Goal: Information Seeking & Learning: Learn about a topic

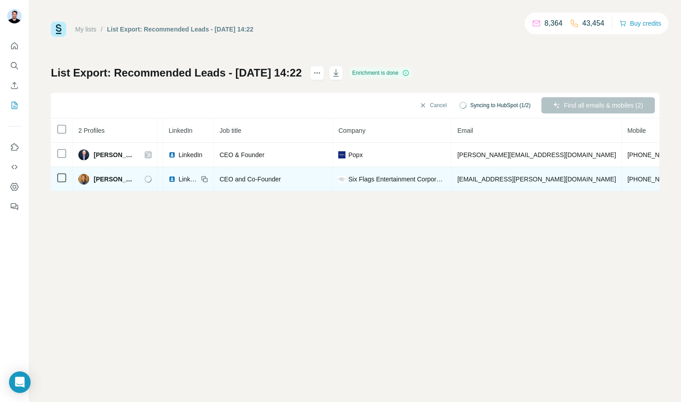
scroll to position [0, 148]
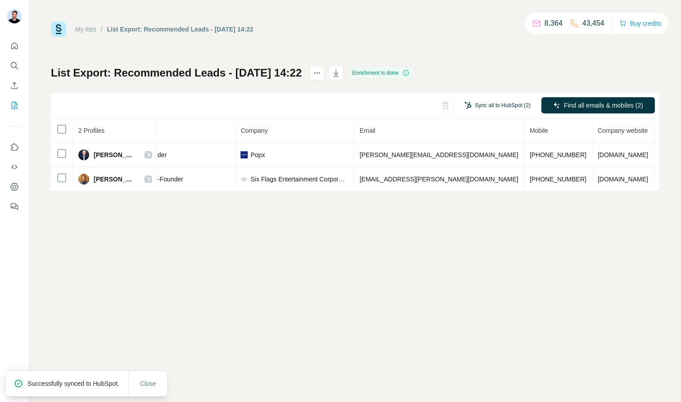
click at [479, 105] on button "Sync all to HubSpot (2)" at bounding box center [497, 106] width 79 height 14
click at [349, 112] on div "Sync all to HubSpot (2) Find all emails & mobiles (2)" at bounding box center [355, 106] width 608 height 26
click at [484, 107] on button "Sync all to HubSpot (2)" at bounding box center [497, 106] width 79 height 14
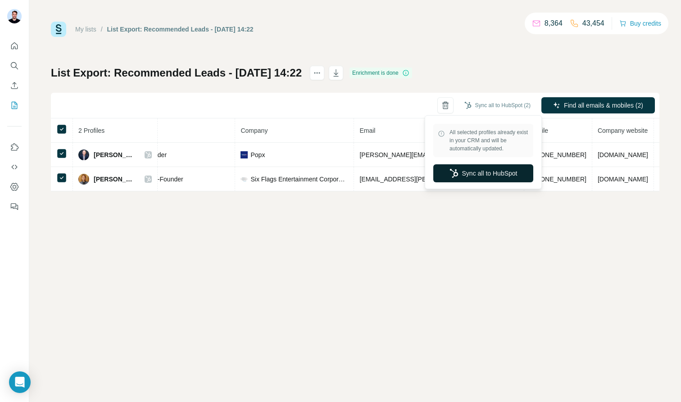
click at [491, 170] on button "Sync all to HubSpot" at bounding box center [483, 173] width 100 height 18
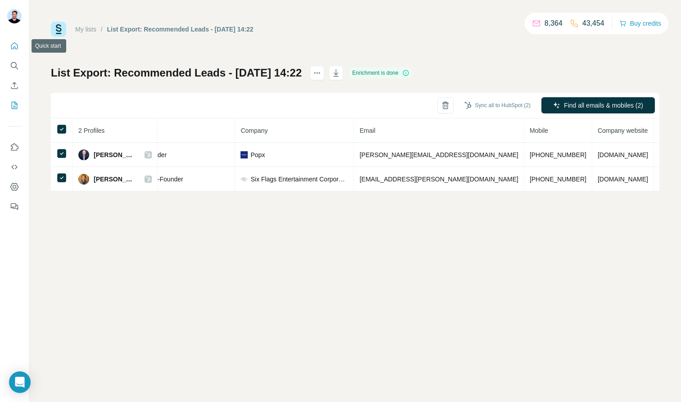
click at [13, 47] on icon "Quick start" at bounding box center [14, 45] width 7 height 7
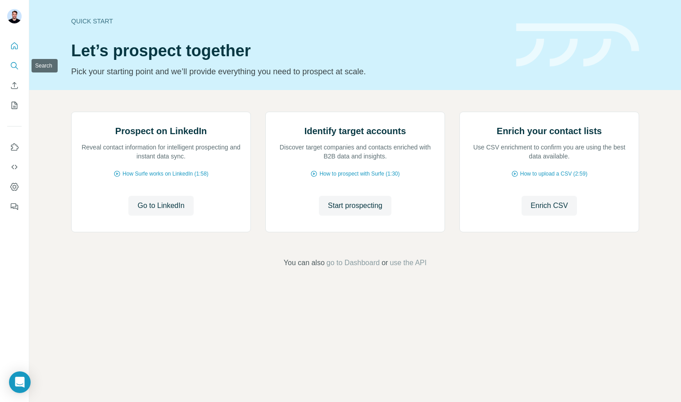
click at [11, 63] on icon "Search" at bounding box center [14, 65] width 6 height 6
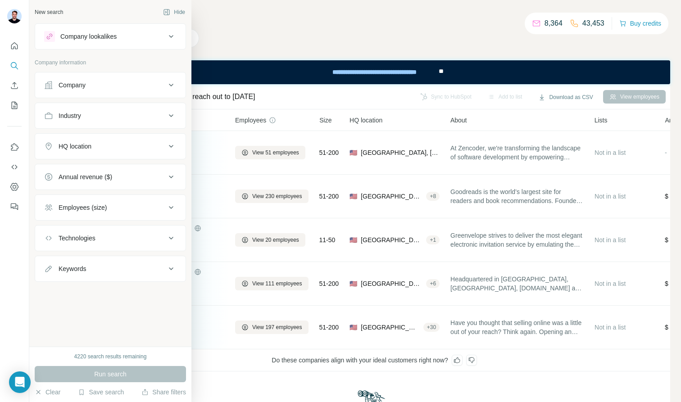
click at [89, 44] on button "Company lookalikes" at bounding box center [110, 37] width 150 height 22
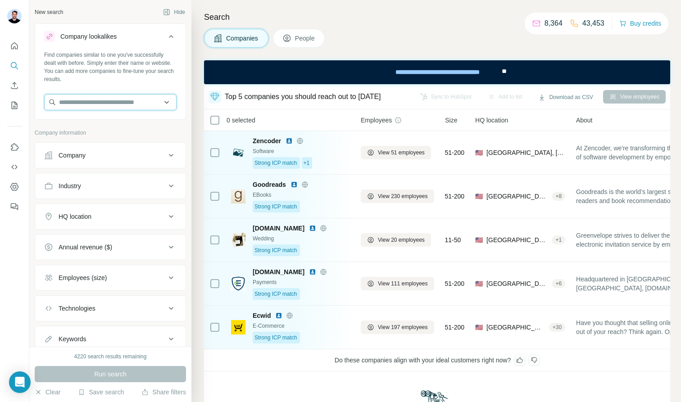
click at [78, 99] on input "text" at bounding box center [110, 102] width 132 height 16
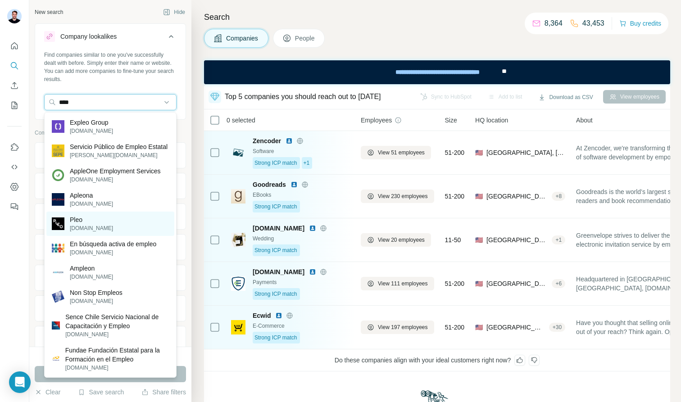
type input "****"
click at [110, 229] on div "Pleo [DOMAIN_NAME]" at bounding box center [110, 224] width 128 height 24
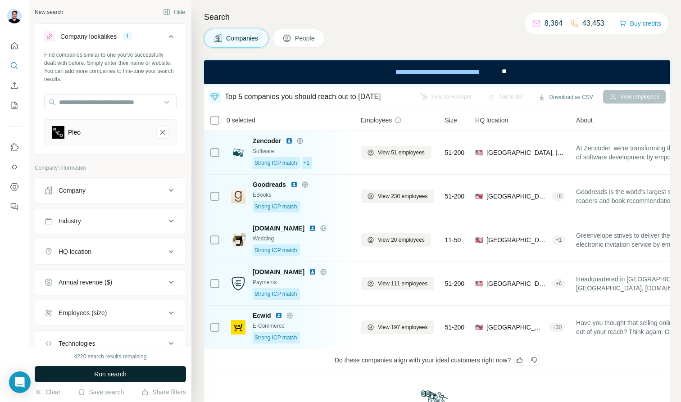
click at [148, 371] on button "Run search" at bounding box center [110, 374] width 151 height 16
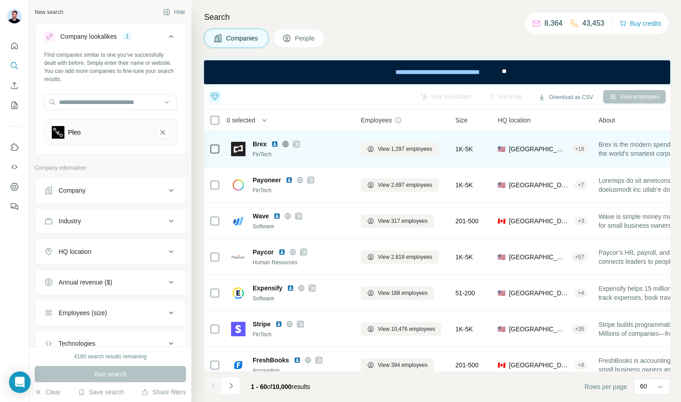
click at [287, 142] on icon at bounding box center [285, 143] width 7 height 7
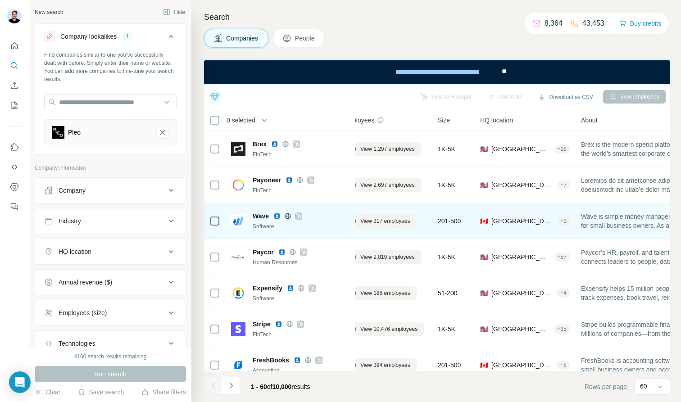
scroll to position [0, 29]
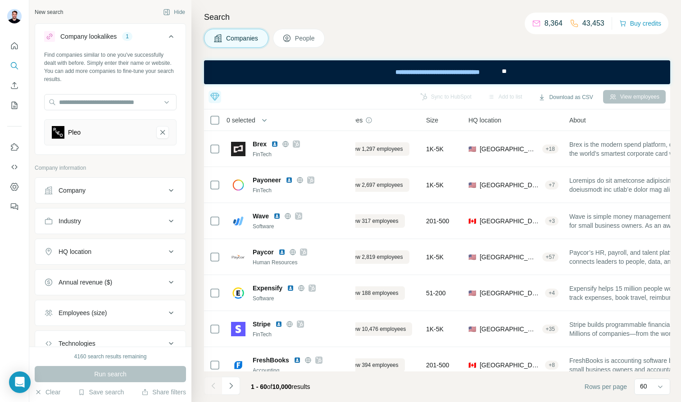
click at [302, 41] on span "People" at bounding box center [305, 38] width 21 height 9
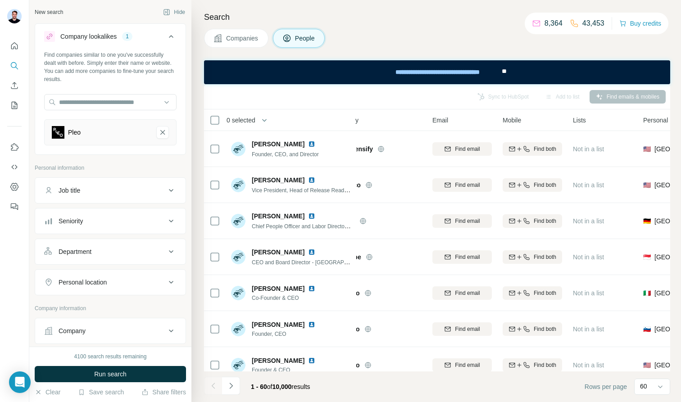
scroll to position [13, 0]
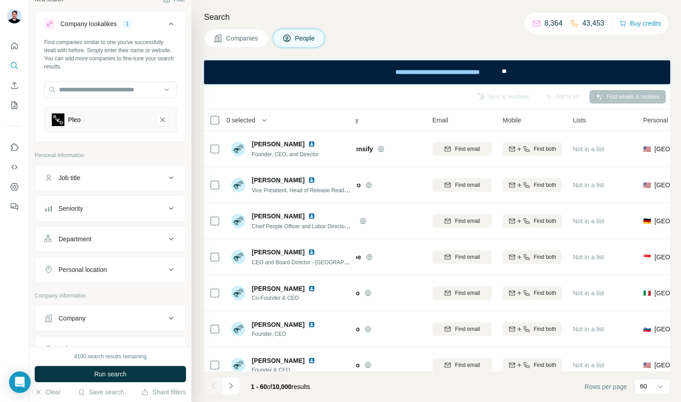
click at [145, 182] on div "Job title" at bounding box center [105, 177] width 122 height 9
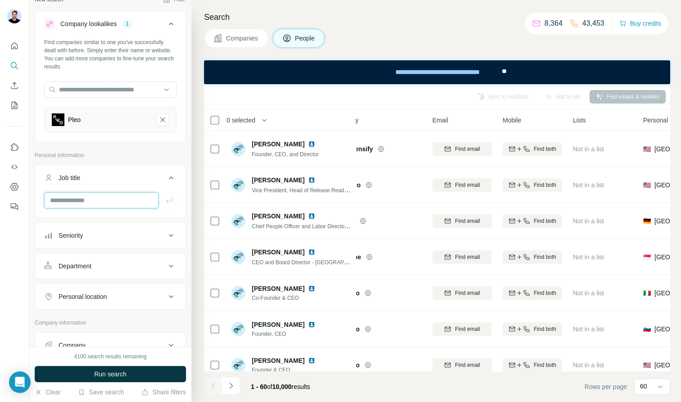
click at [114, 206] on input "text" at bounding box center [101, 200] width 114 height 16
type input "***"
click at [169, 199] on icon "button" at bounding box center [169, 200] width 9 height 9
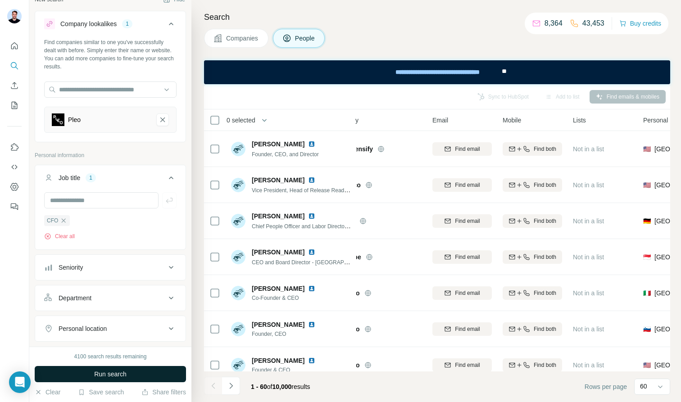
click at [144, 376] on button "Run search" at bounding box center [110, 374] width 151 height 16
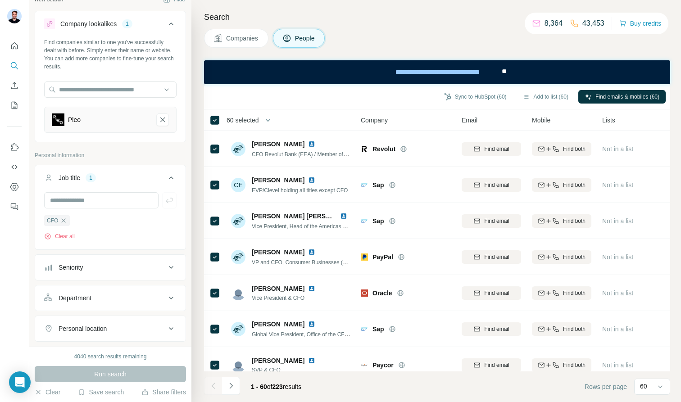
drag, startPoint x: 239, startPoint y: 45, endPoint x: 59, endPoint y: 6, distance: 184.5
click at [239, 45] on button "Companies" at bounding box center [236, 38] width 64 height 19
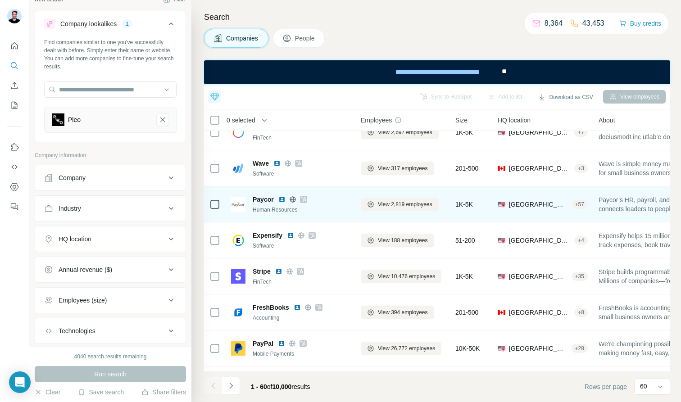
scroll to position [59, 0]
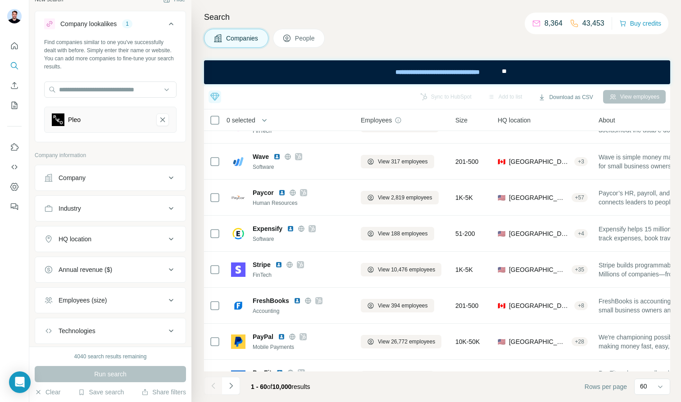
click at [304, 41] on span "People" at bounding box center [305, 38] width 21 height 9
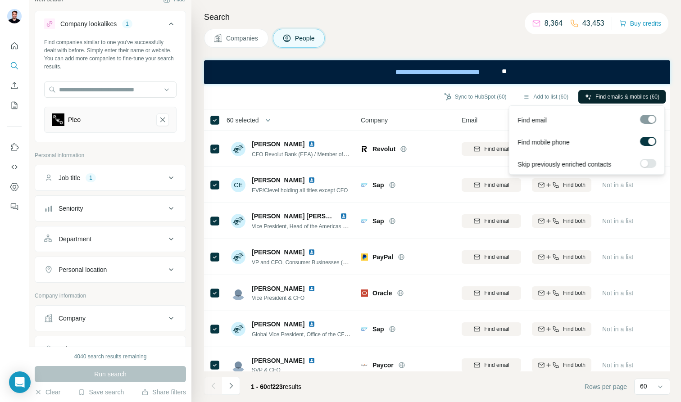
click at [609, 90] on button "Find emails & mobiles (60)" at bounding box center [621, 97] width 87 height 14
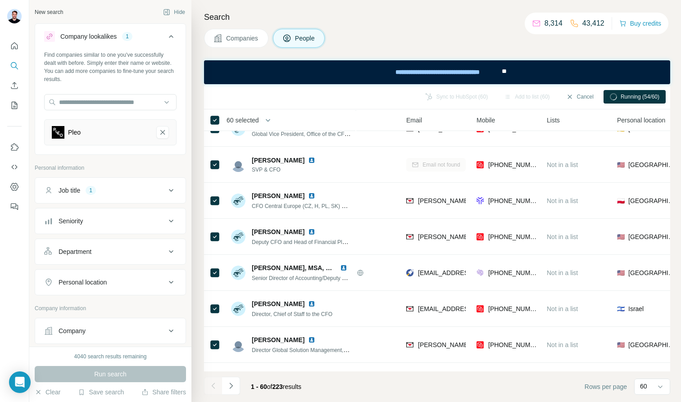
scroll to position [0, 55]
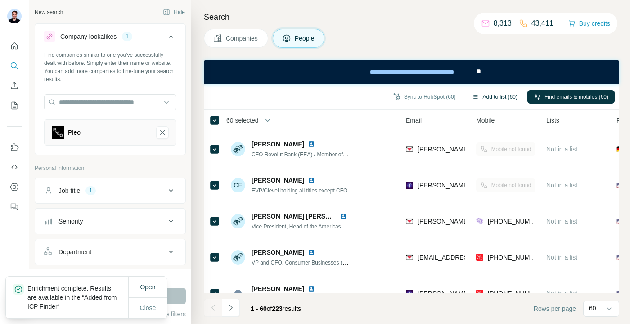
click at [483, 99] on button "Add to list (60)" at bounding box center [495, 97] width 58 height 14
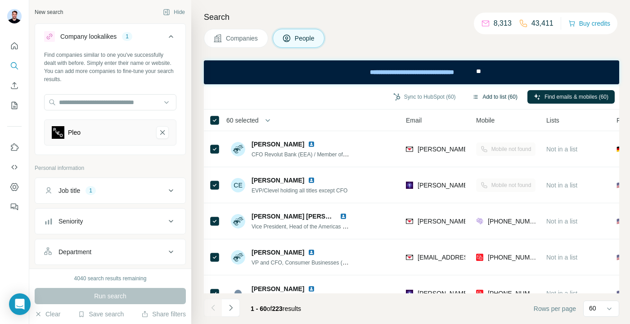
click at [486, 95] on button "Add to list (60)" at bounding box center [495, 97] width 58 height 14
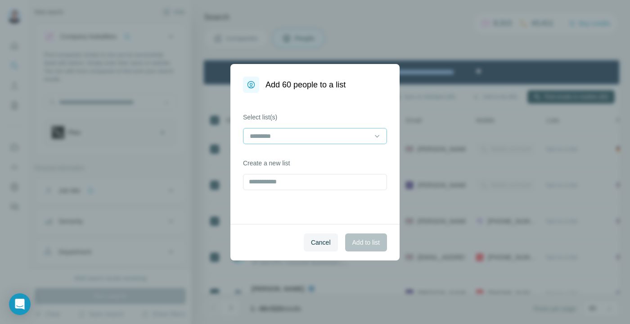
click at [304, 142] on div at bounding box center [310, 135] width 122 height 15
click at [301, 109] on div "Select list(s) Create a new list" at bounding box center [314, 158] width 169 height 131
click at [273, 180] on input "text" at bounding box center [315, 182] width 144 height 16
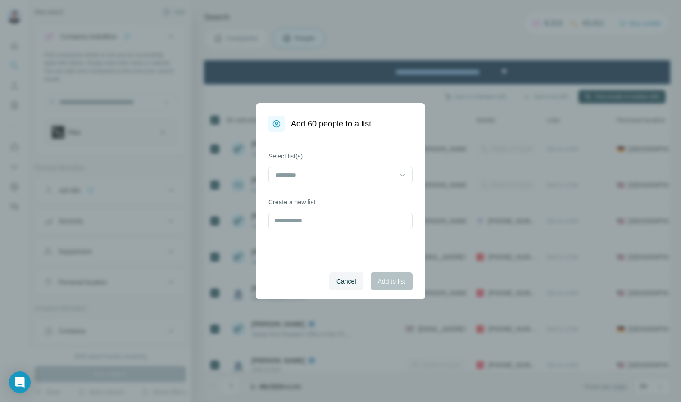
click at [469, 113] on div "Add 60 people to a list Select list(s) Create a new list Cancel Add to list" at bounding box center [340, 201] width 681 height 402
click at [345, 278] on span "Cancel" at bounding box center [346, 281] width 20 height 9
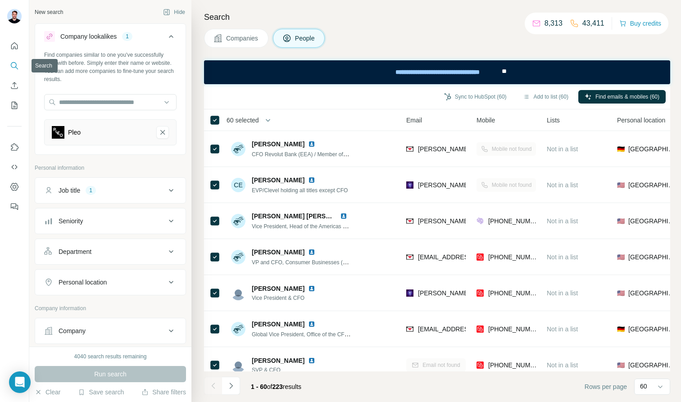
click at [14, 68] on icon "Search" at bounding box center [14, 65] width 9 height 9
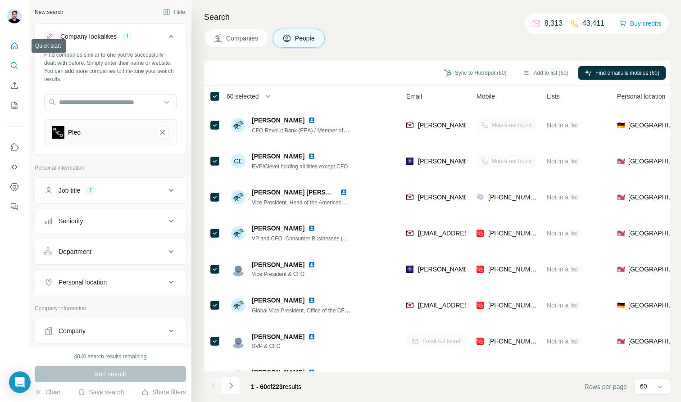
click at [13, 44] on icon "Quick start" at bounding box center [14, 45] width 9 height 9
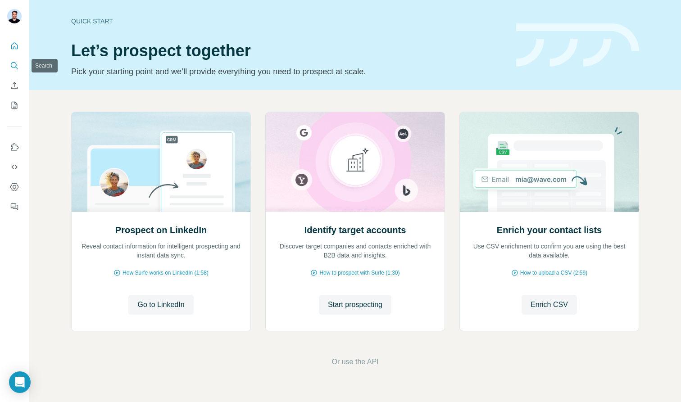
click at [14, 63] on icon "Search" at bounding box center [14, 65] width 6 height 6
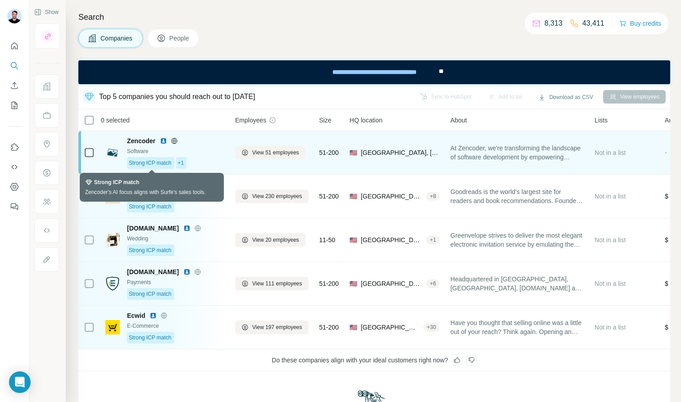
click at [160, 165] on span "Strong ICP match" at bounding box center [150, 163] width 43 height 8
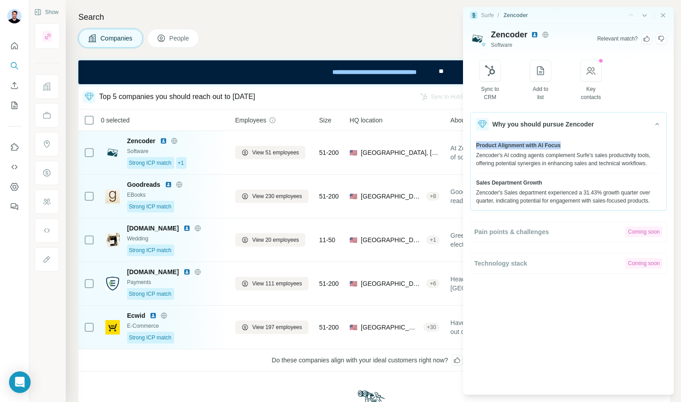
drag, startPoint x: 475, startPoint y: 145, endPoint x: 572, endPoint y: 145, distance: 96.8
click at [572, 145] on div "Product Alignment with AI Focus Zencoder's AI coding agents complement Surfe's …" at bounding box center [567, 173] width 195 height 74
drag, startPoint x: 537, startPoint y: 156, endPoint x: 631, endPoint y: 154, distance: 94.1
click at [632, 154] on div "Zencoder's AI coding agents complement Surfe's sales productivity tools, offeri…" at bounding box center [568, 159] width 185 height 16
drag, startPoint x: 594, startPoint y: 201, endPoint x: 611, endPoint y: 201, distance: 17.1
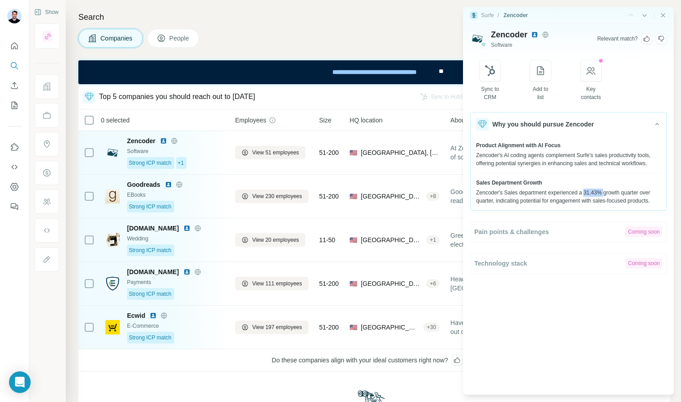
click at [611, 201] on div "Zencoder's Sales department experienced a 31.43% growth quarter over quarter, i…" at bounding box center [568, 197] width 185 height 16
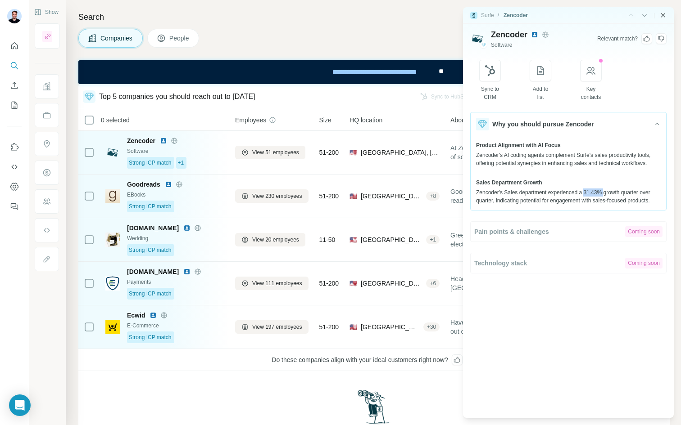
click at [662, 16] on icon "Close side panel" at bounding box center [662, 15] width 7 height 7
